Goal: Navigation & Orientation: Find specific page/section

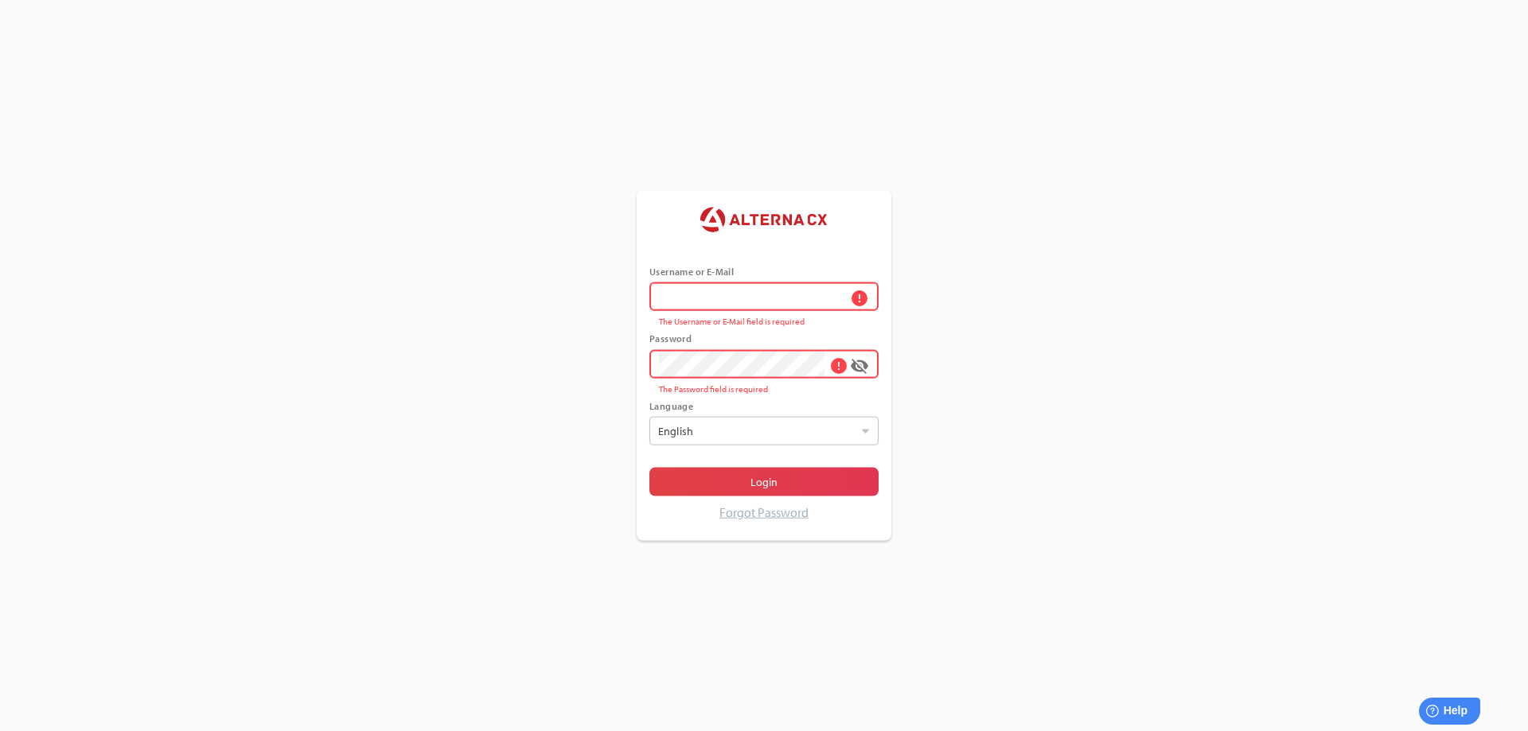
type input "******"
click at [818, 360] on span at bounding box center [815, 363] width 13 height 13
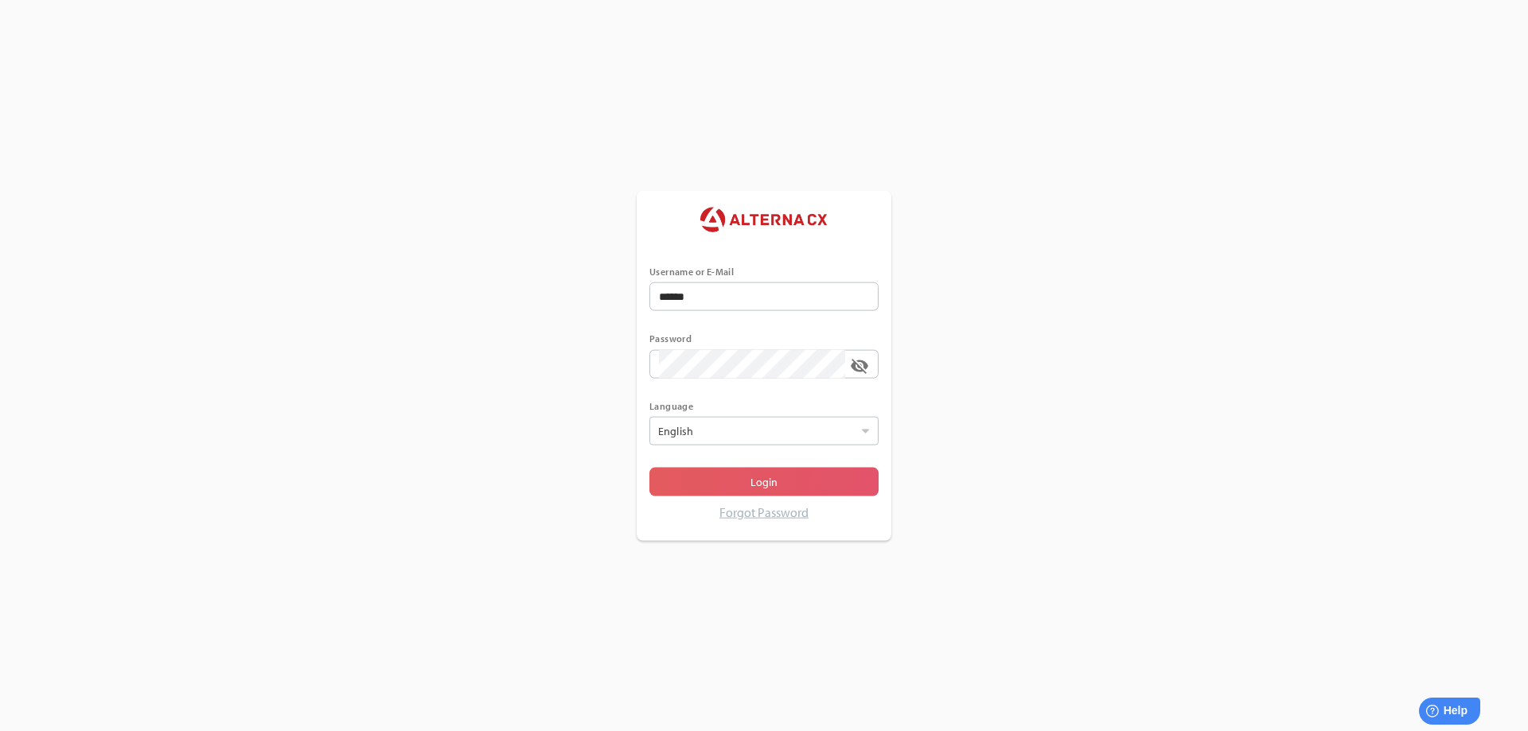
click at [761, 479] on span "Login" at bounding box center [763, 482] width 27 height 19
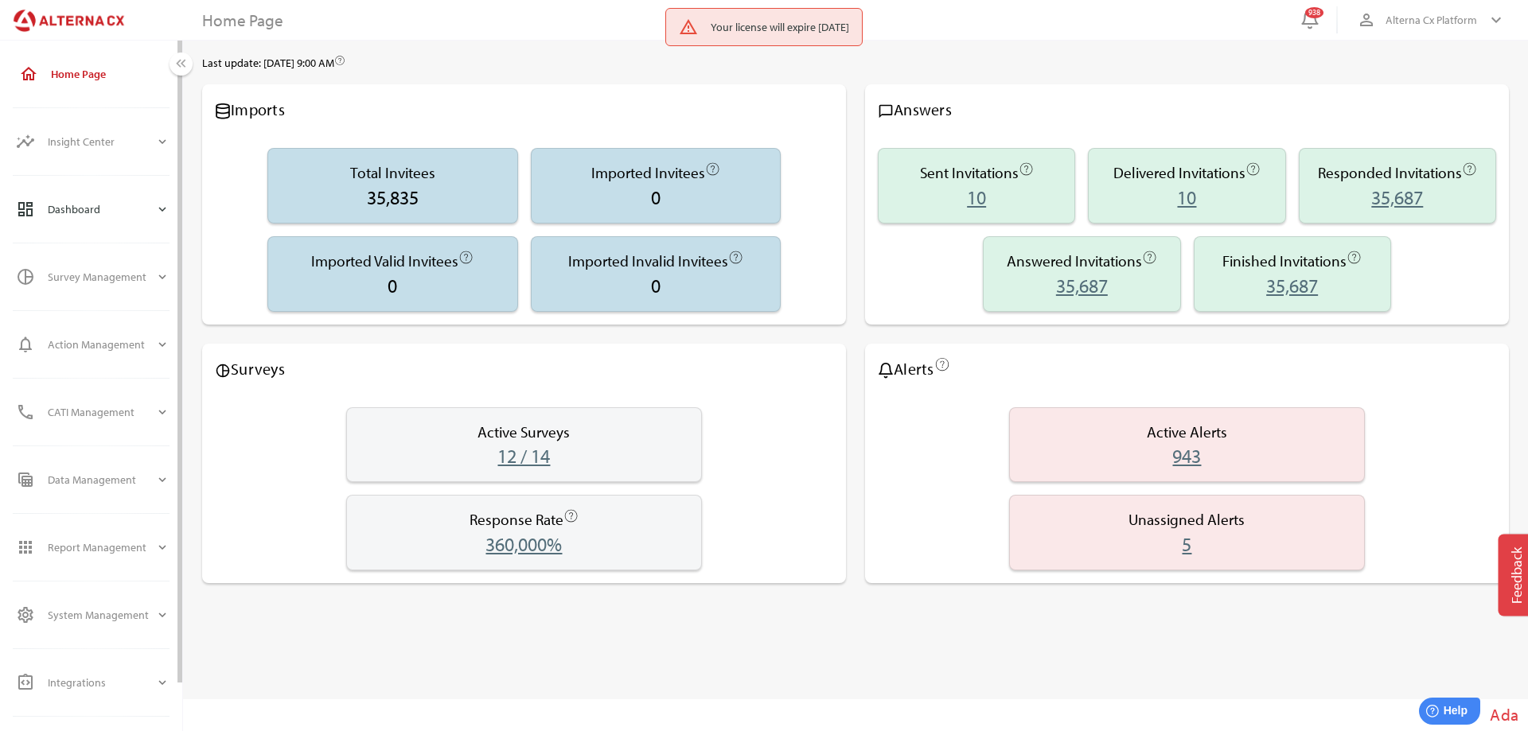
click at [163, 205] on icon "expand_more" at bounding box center [162, 209] width 14 height 14
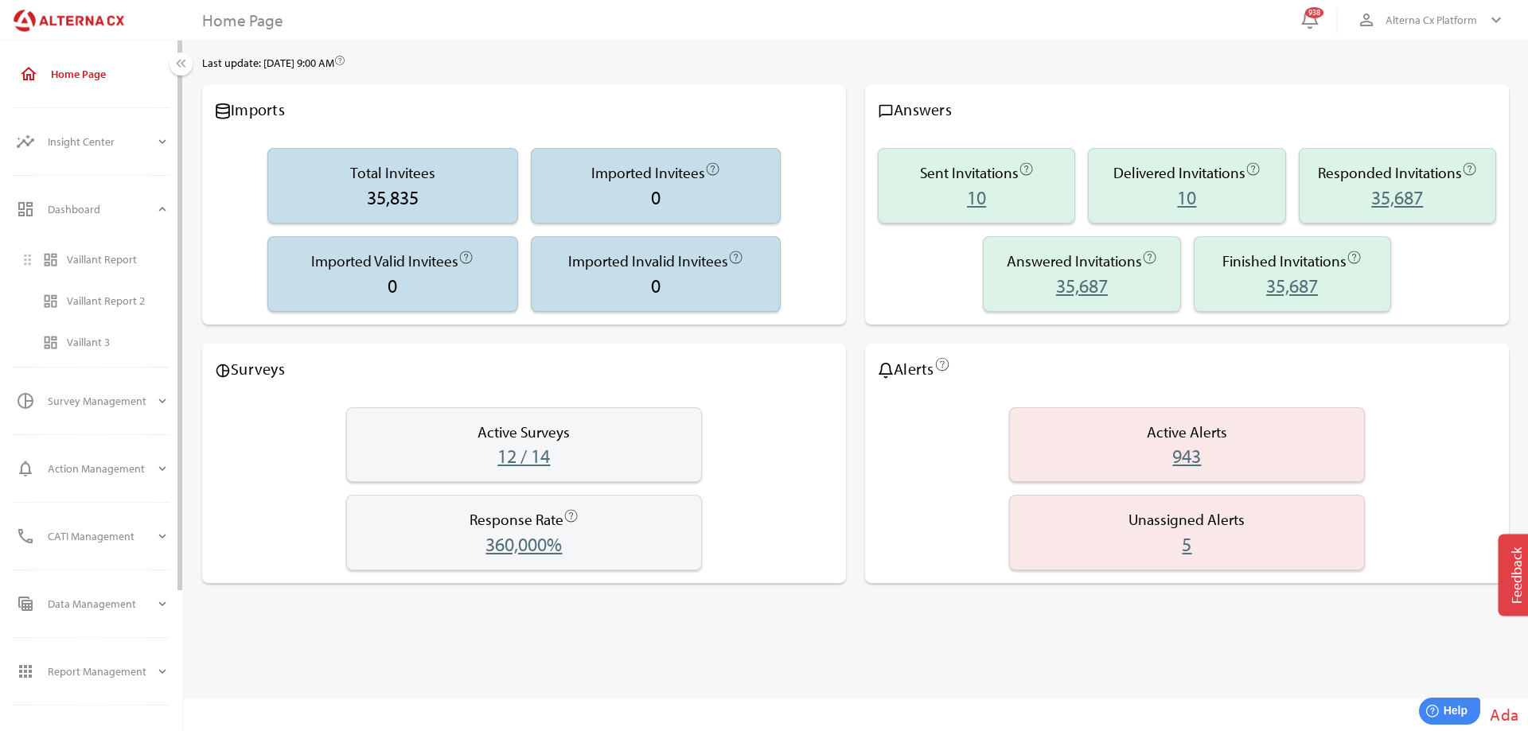
click at [88, 256] on div "Vaillant Report" at bounding box center [118, 260] width 103 height 14
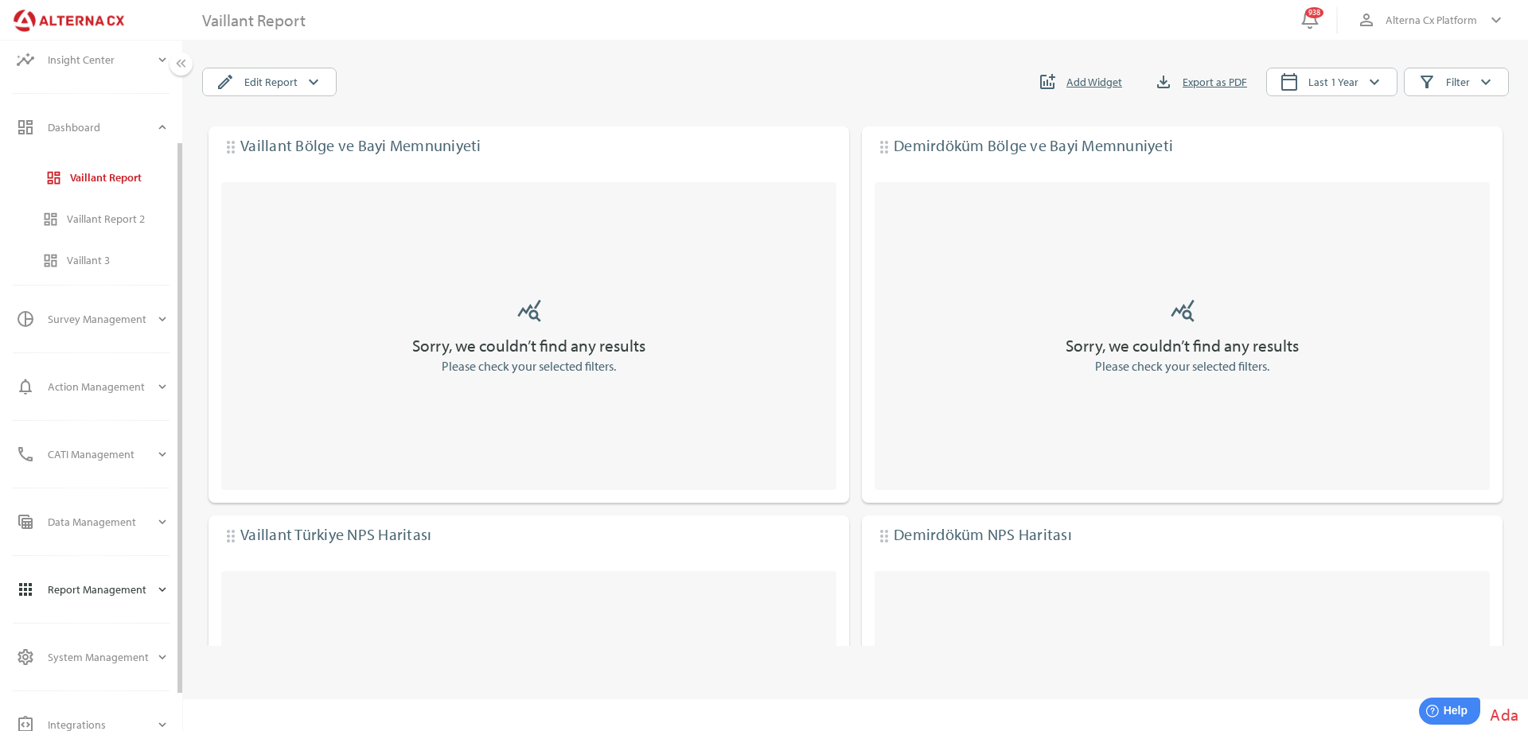
scroll to position [177, 0]
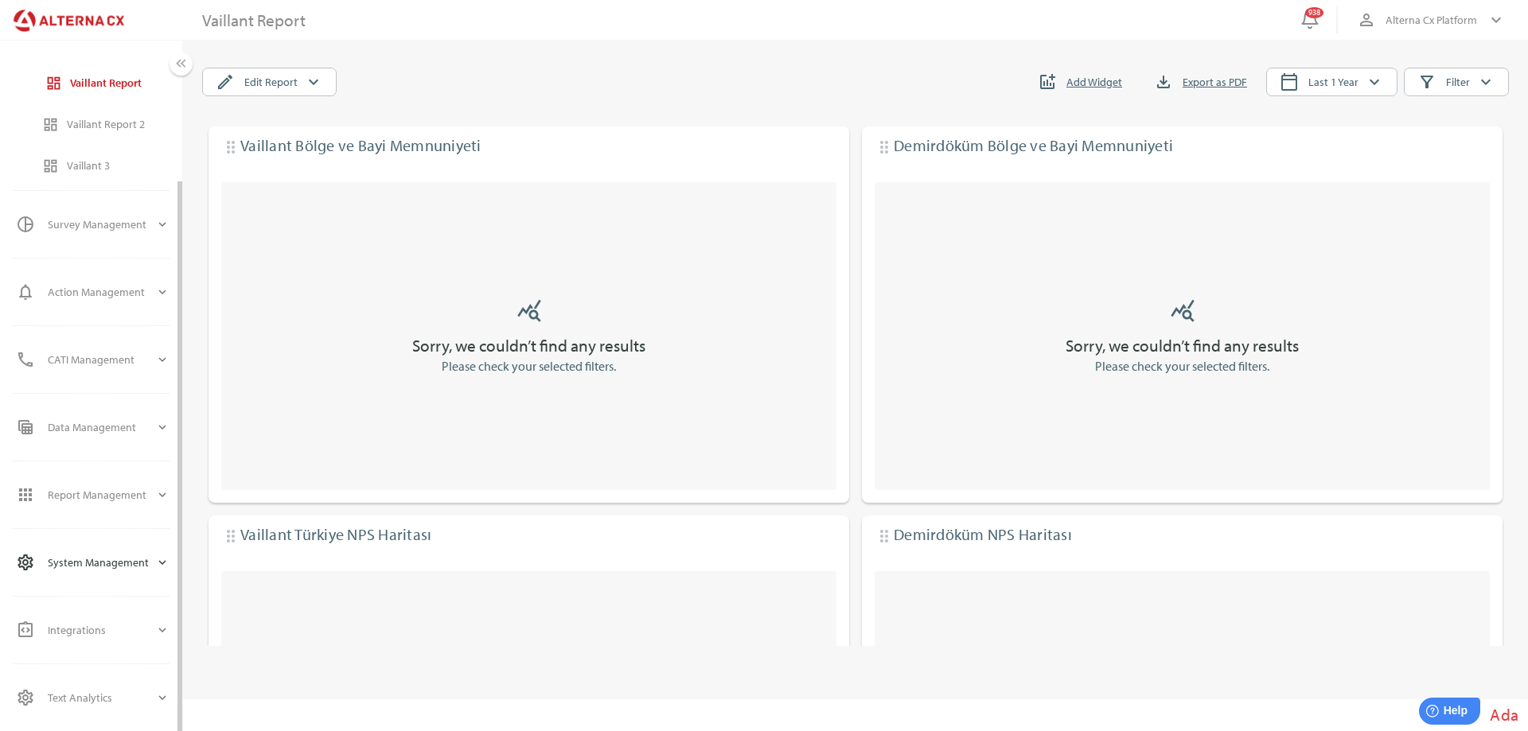
click at [76, 564] on div "System Management" at bounding box center [101, 562] width 107 height 38
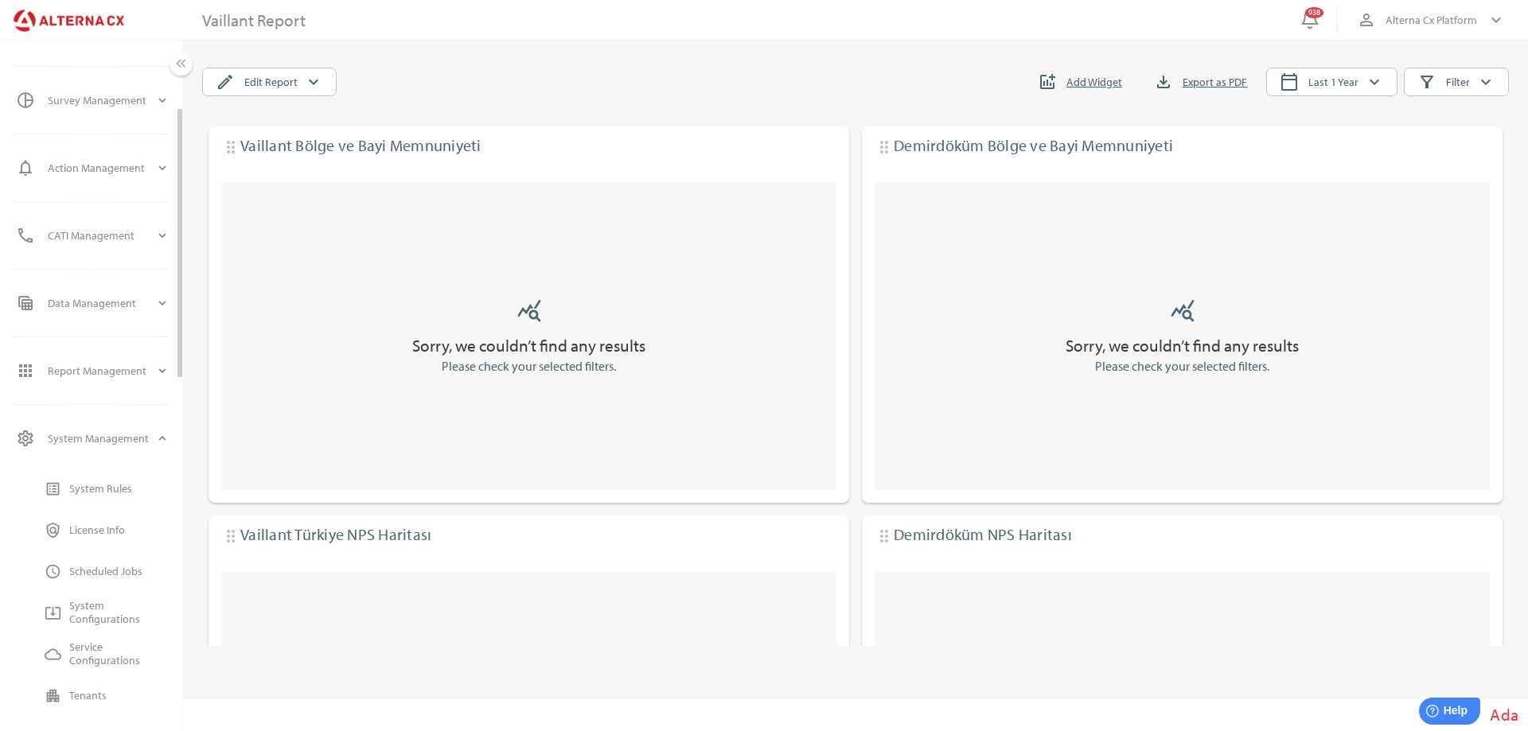
click at [92, 535] on div "License Info" at bounding box center [119, 531] width 100 height 14
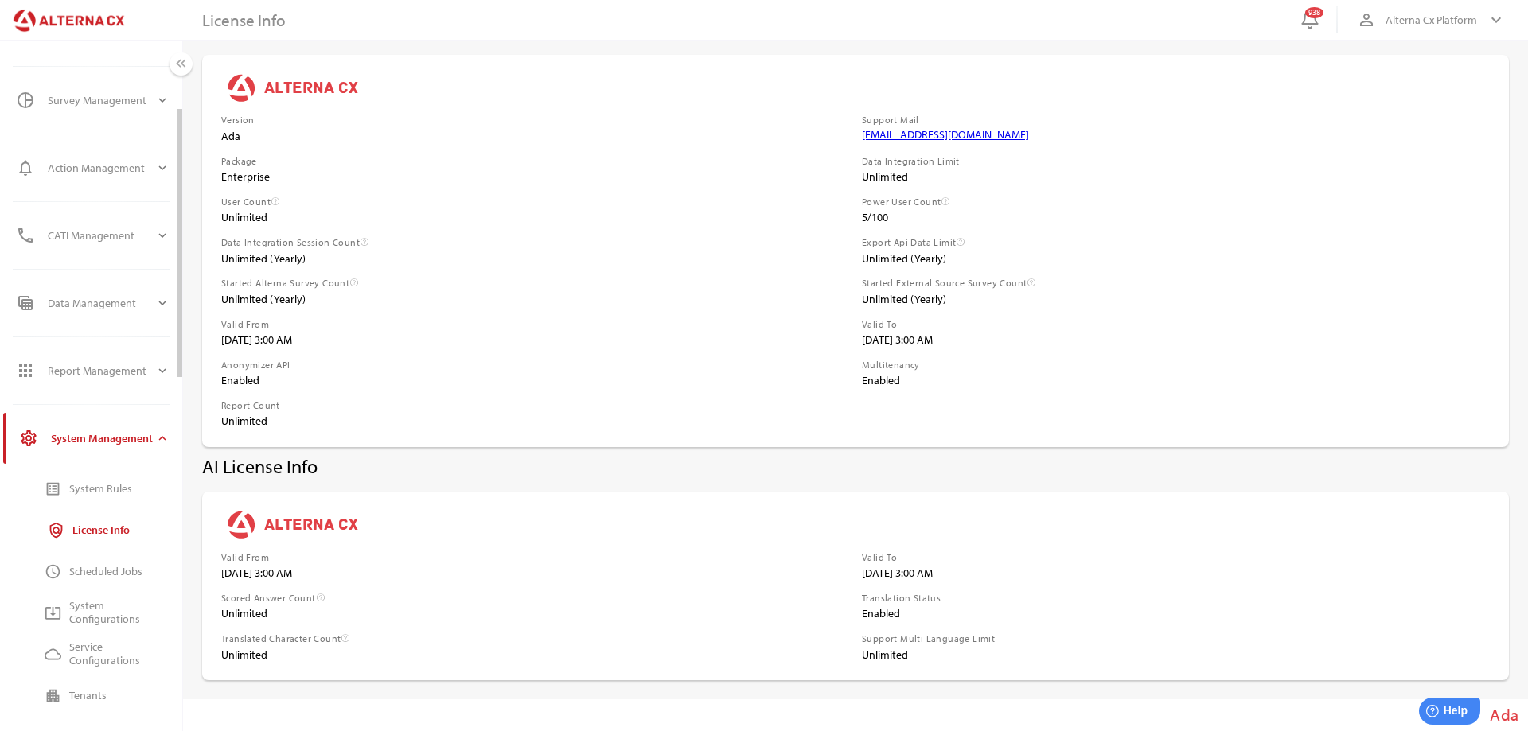
click at [99, 480] on div "System Rules" at bounding box center [119, 488] width 100 height 25
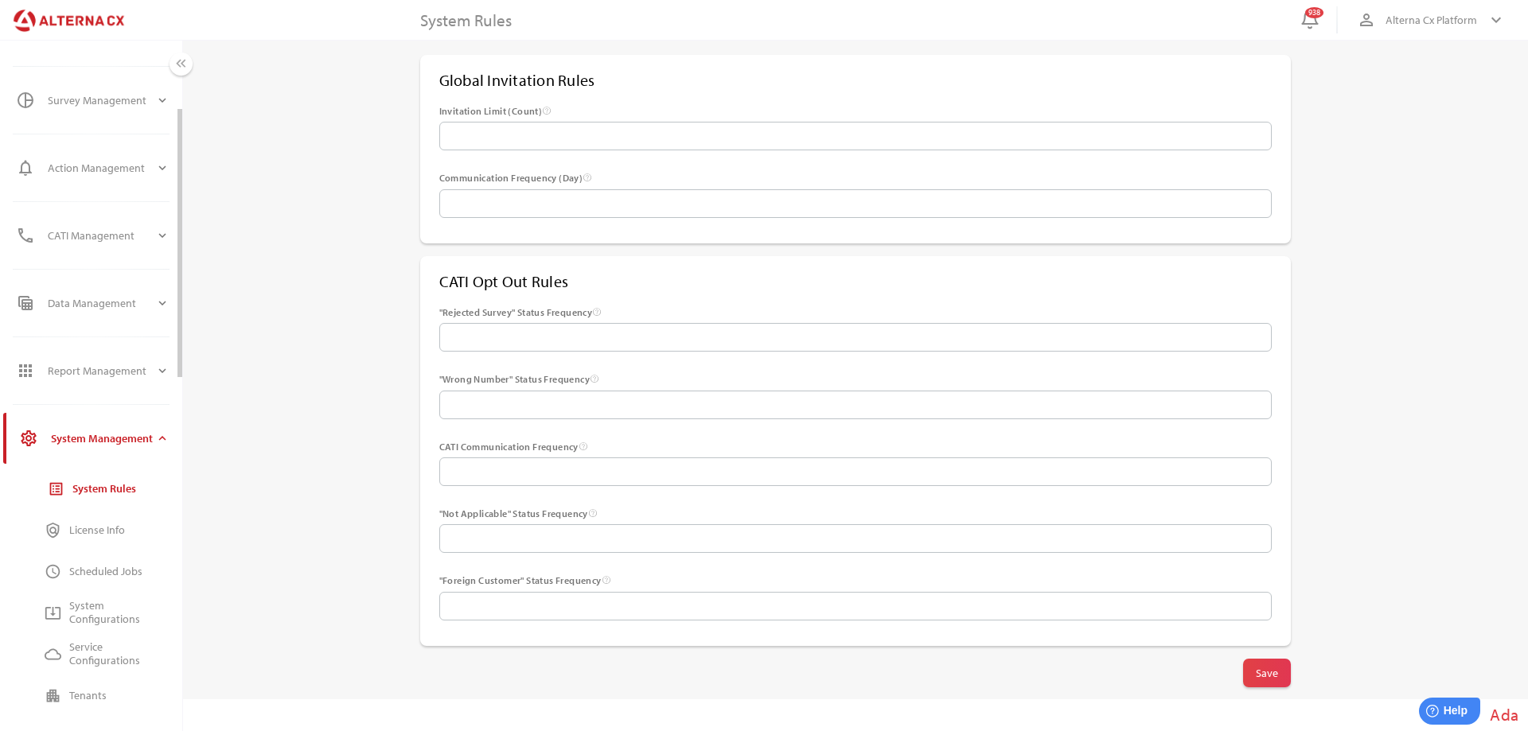
click at [87, 613] on div "System Configurations" at bounding box center [119, 612] width 100 height 27
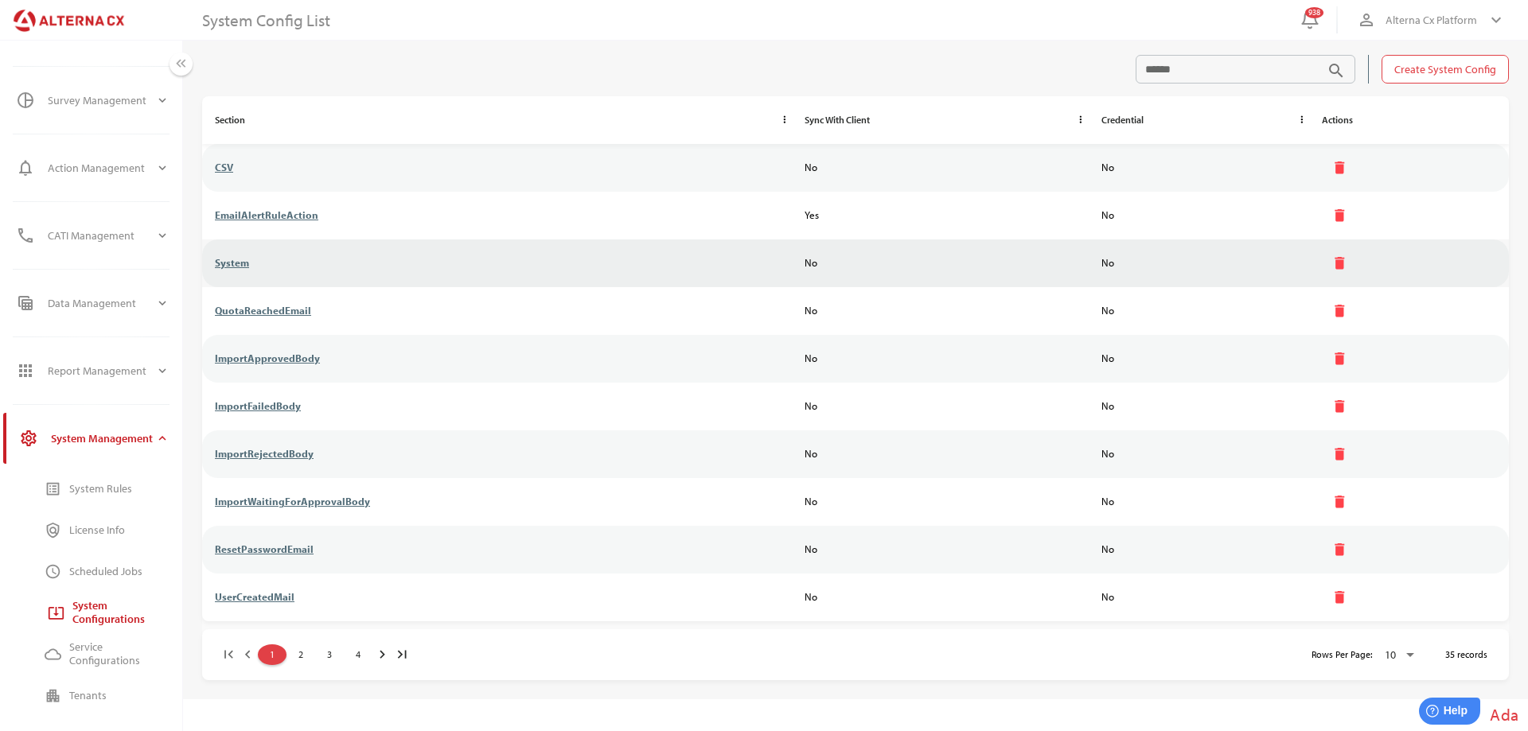
click at [241, 259] on link "System" at bounding box center [232, 262] width 34 height 13
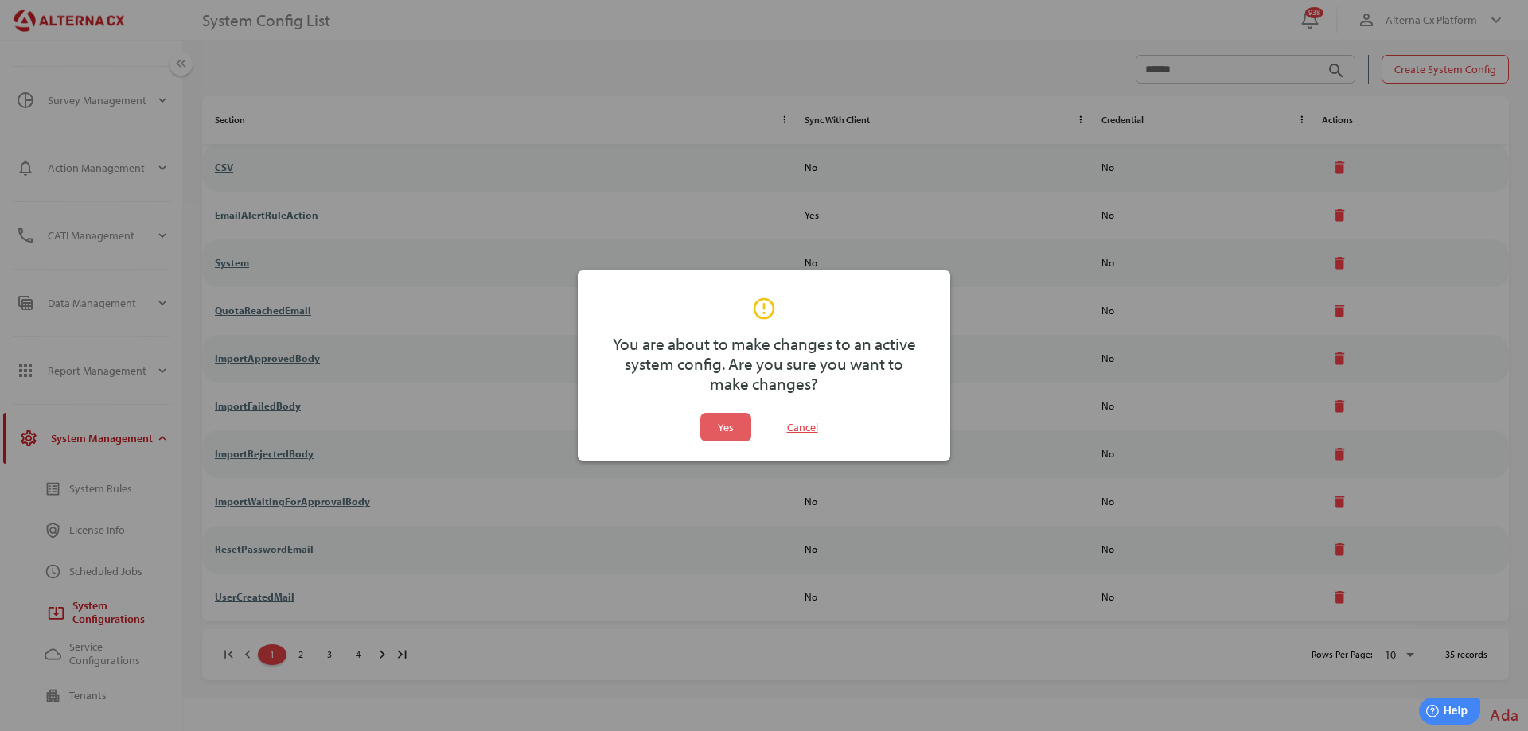
click at [742, 426] on span "Yes" at bounding box center [726, 427] width 38 height 29
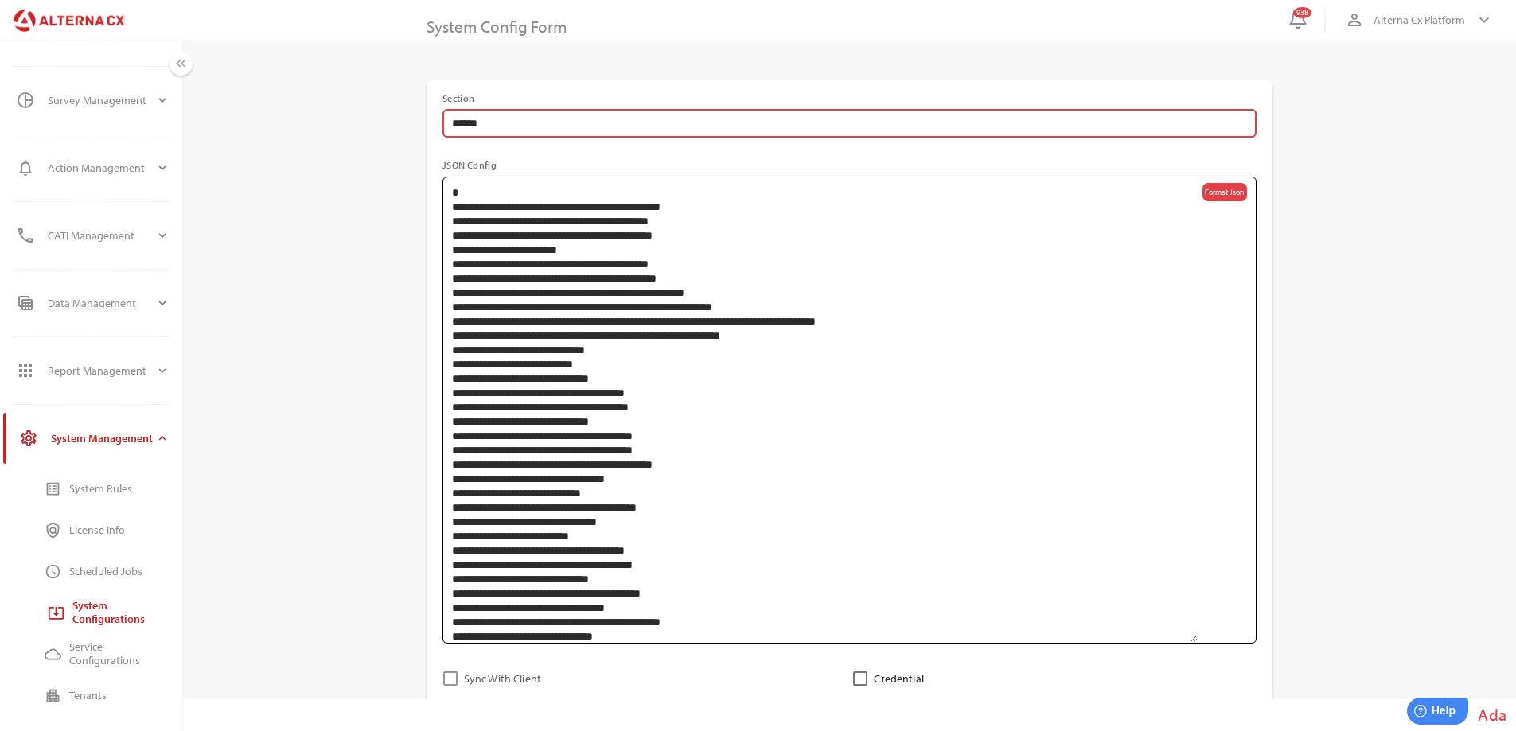
drag, startPoint x: 1203, startPoint y: 273, endPoint x: 1190, endPoint y: 639, distance: 366.2
click at [1190, 639] on textarea "Format Json" at bounding box center [825, 410] width 746 height 464
click at [1233, 193] on span "Format Json" at bounding box center [1225, 192] width 40 height 14
type textarea "**********"
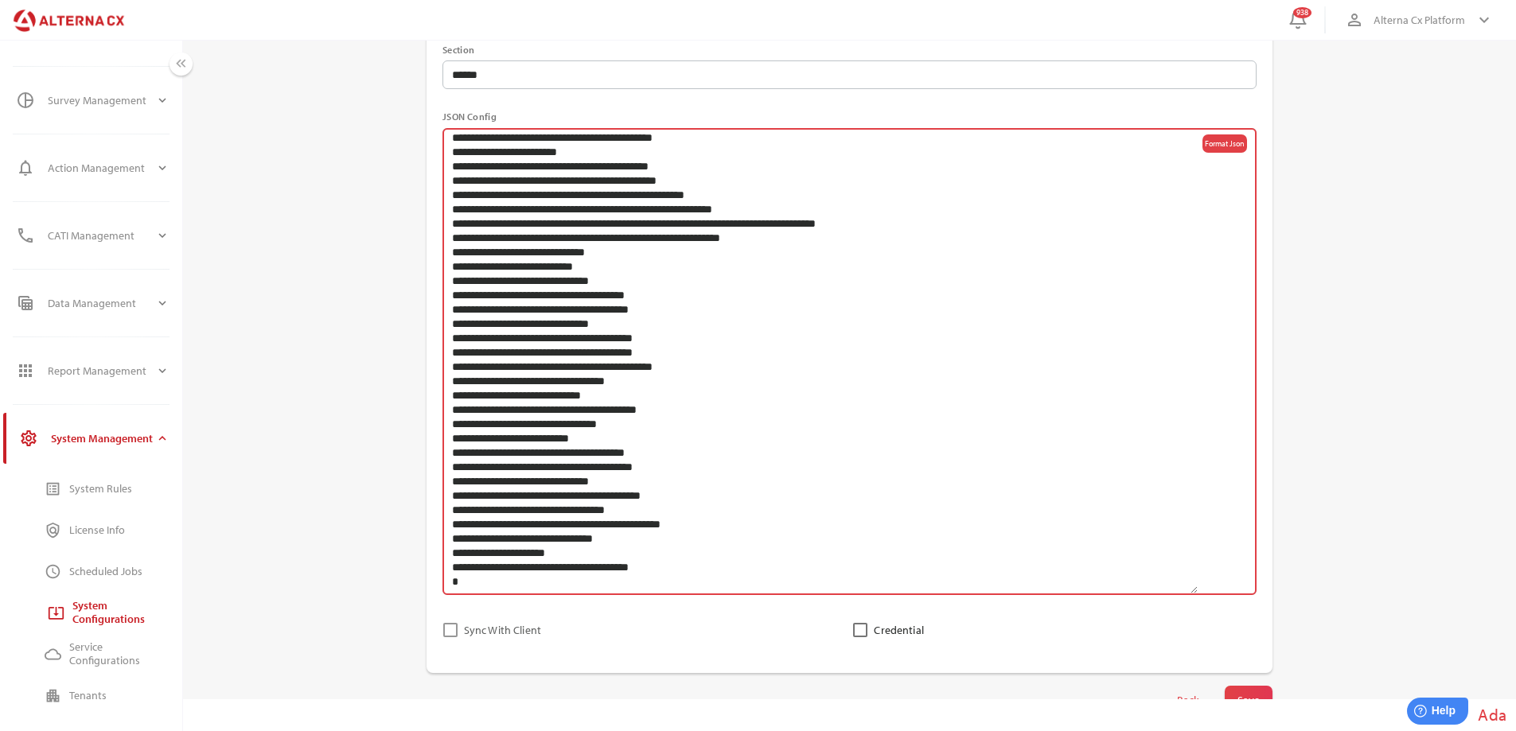
scroll to position [97, 0]
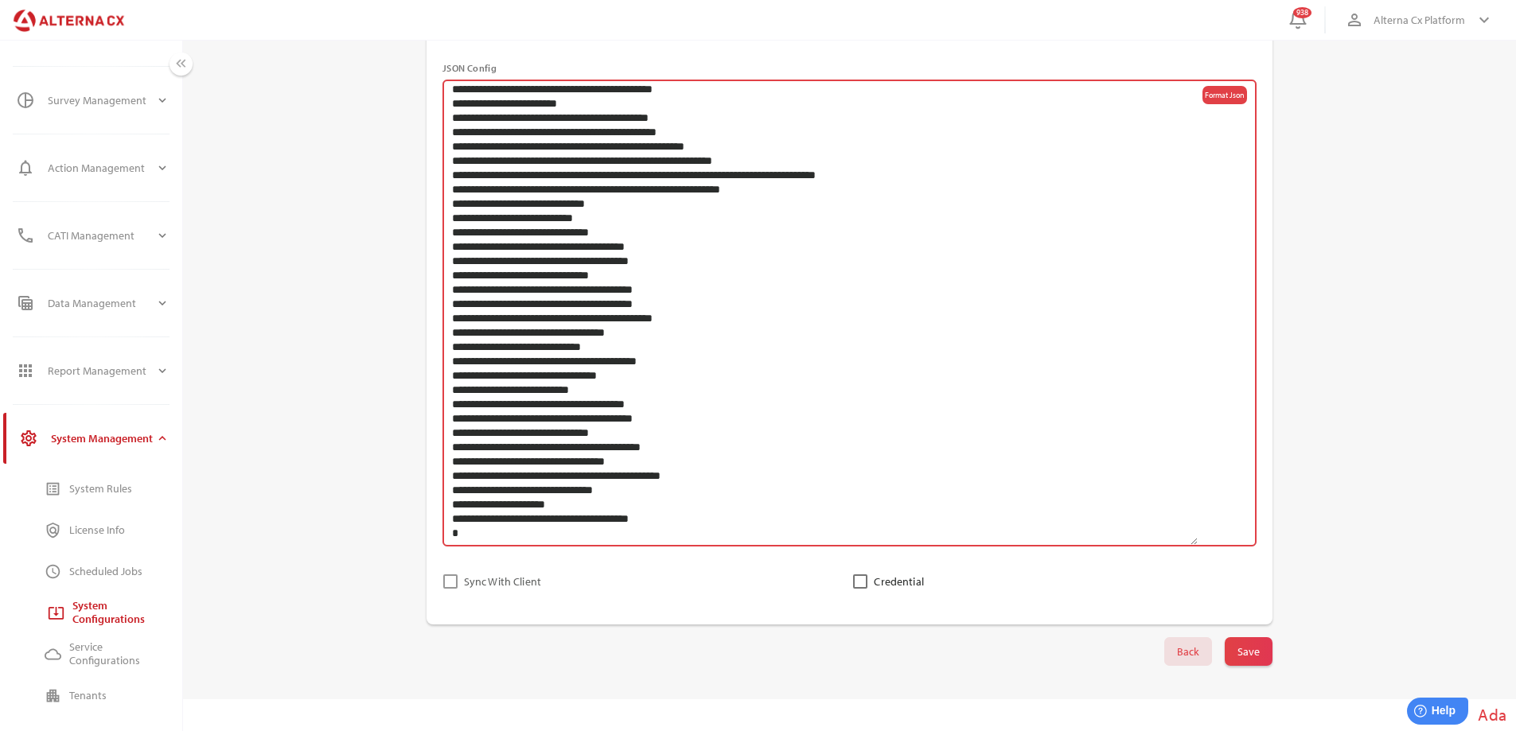
click at [1191, 646] on span "Back" at bounding box center [1188, 652] width 22 height 22
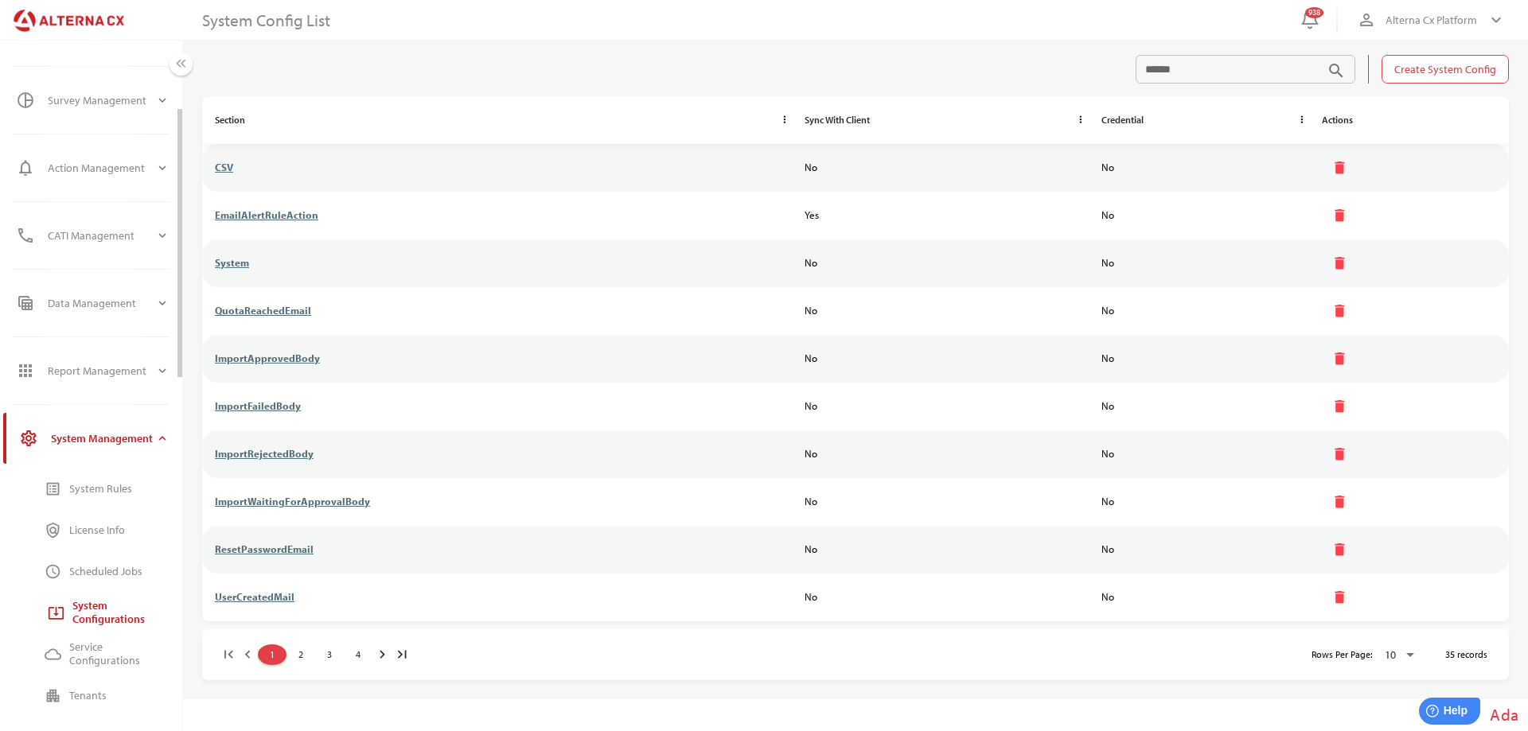
click at [123, 432] on div "System Management" at bounding box center [103, 438] width 104 height 38
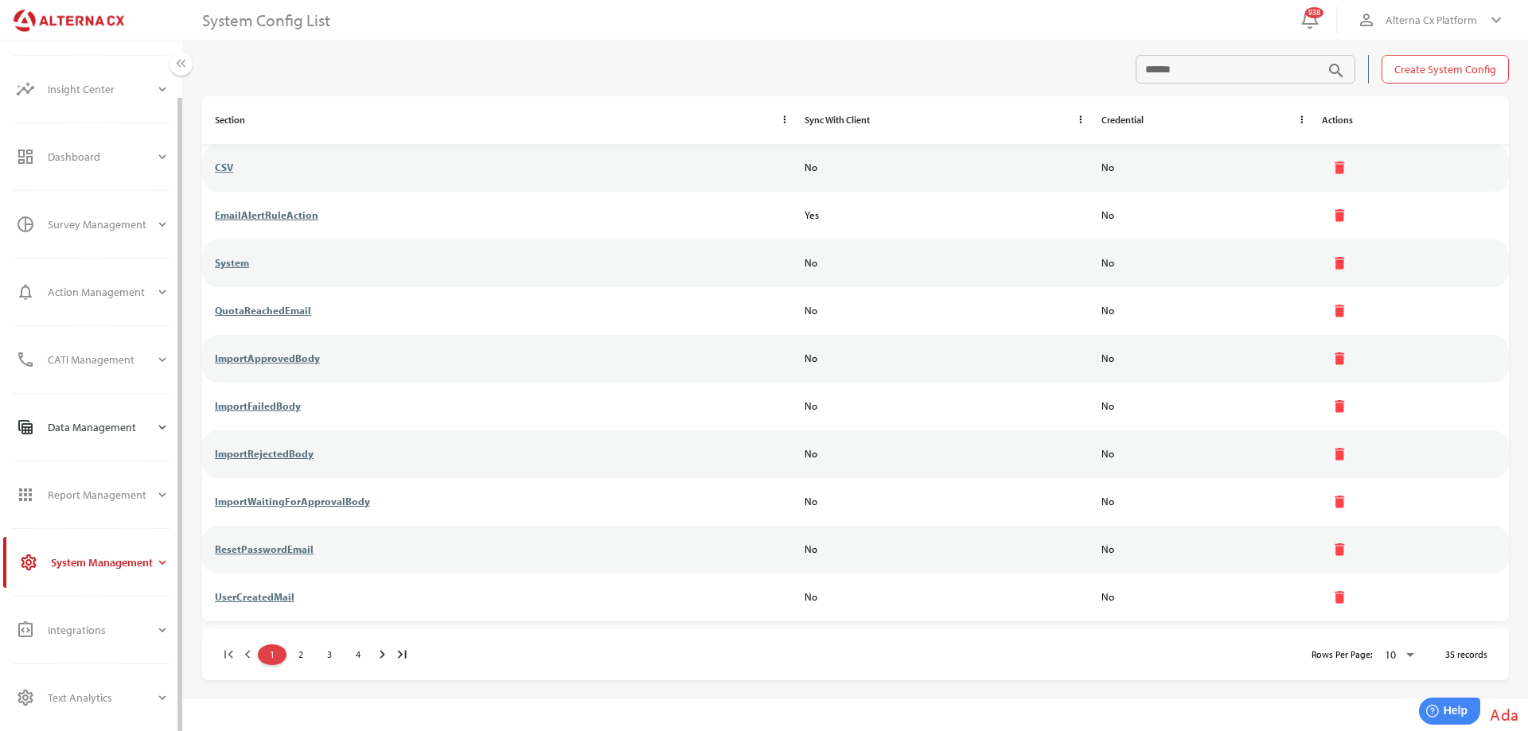
scroll to position [53, 0]
click at [102, 427] on div "Data Management" at bounding box center [101, 427] width 107 height 38
click at [80, 472] on div "Imported Data" at bounding box center [119, 478] width 100 height 14
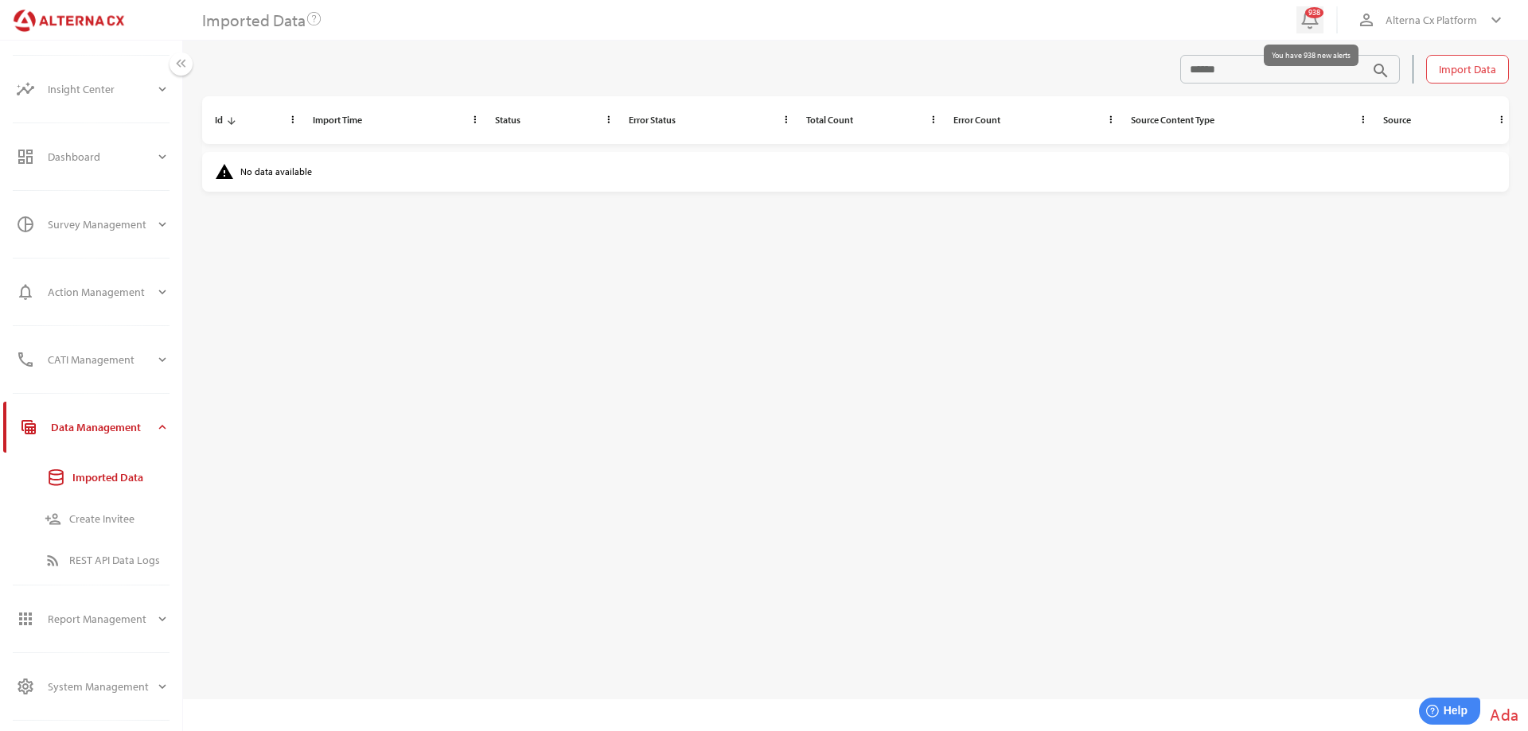
click at [1313, 17] on div "938" at bounding box center [1314, 12] width 18 height 11
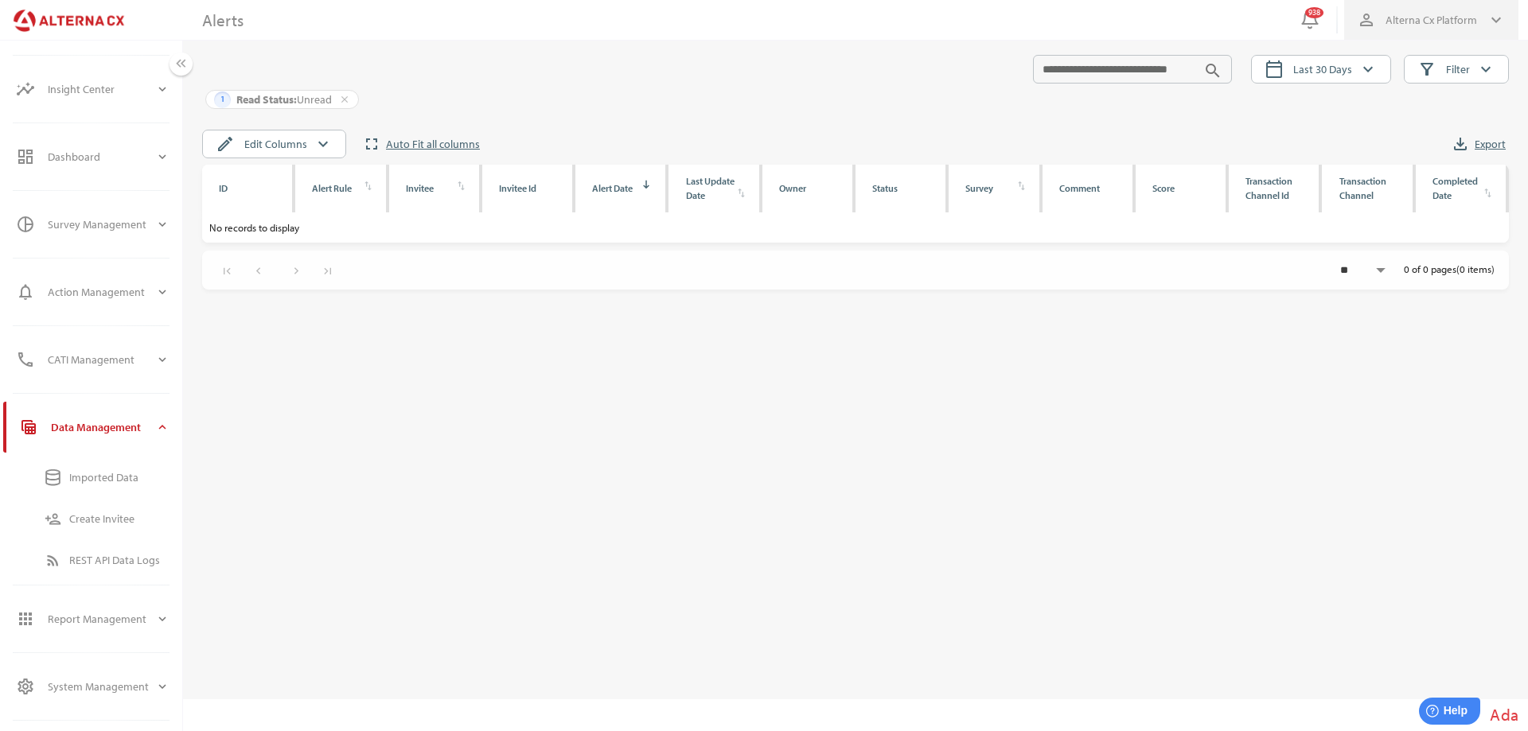
click at [1476, 21] on span "Alterna Cx Platform" at bounding box center [1431, 19] width 92 height 19
click at [1431, 91] on div "Logout" at bounding box center [1454, 98] width 103 height 14
